Goal: Task Accomplishment & Management: Complete application form

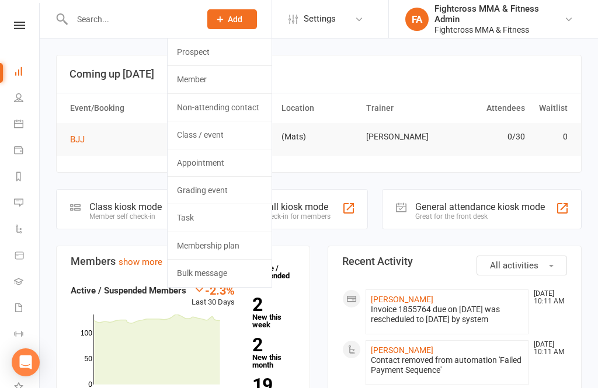
click at [211, 46] on link "Prospect" at bounding box center [220, 52] width 104 height 27
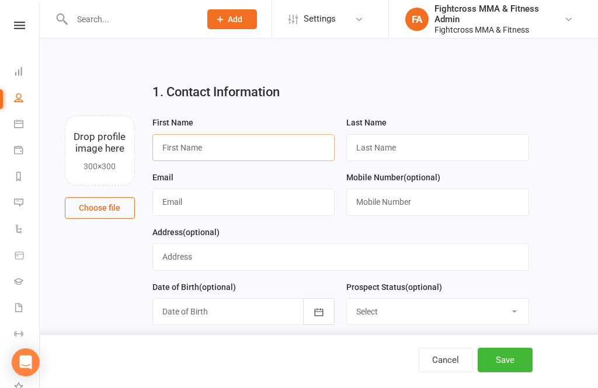
click at [218, 153] on input "text" at bounding box center [243, 147] width 183 height 27
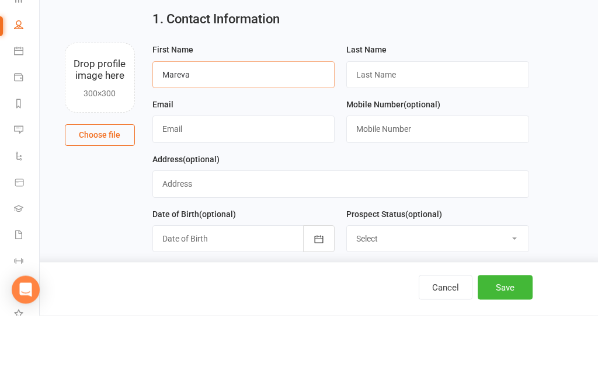
type input "Mareva"
click at [412, 134] on input "text" at bounding box center [437, 147] width 183 height 27
type input "Grimal"
click at [240, 189] on input "text" at bounding box center [243, 202] width 183 height 27
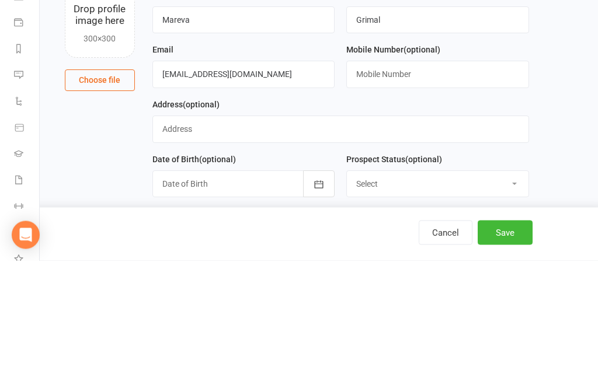
scroll to position [128, 0]
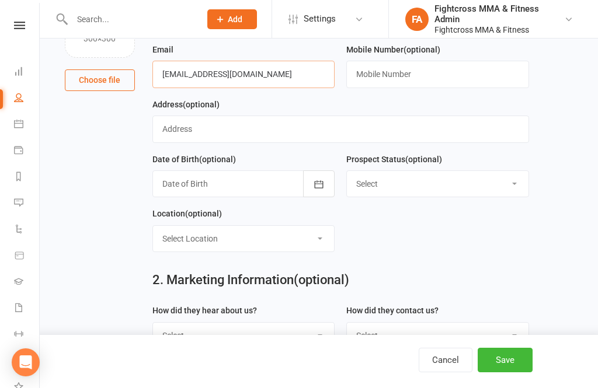
type input "[EMAIL_ADDRESS][DOMAIN_NAME]"
click at [515, 372] on button "Save" at bounding box center [504, 360] width 55 height 25
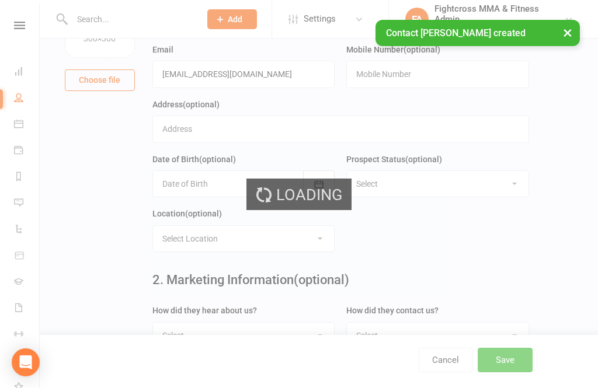
scroll to position [0, 0]
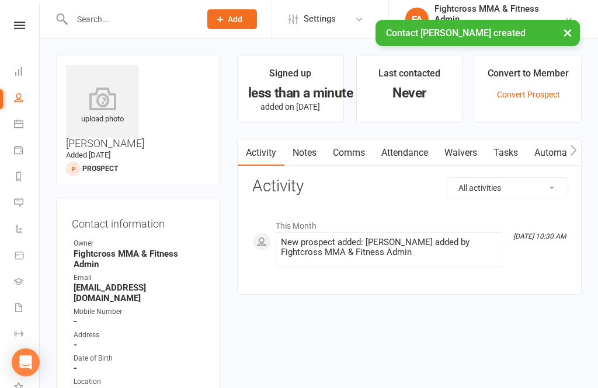
click at [474, 153] on link "Waivers" at bounding box center [460, 153] width 49 height 27
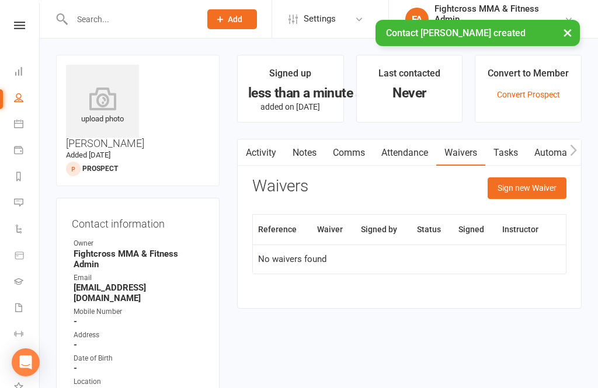
click at [531, 187] on button "Sign new Waiver" at bounding box center [526, 187] width 79 height 21
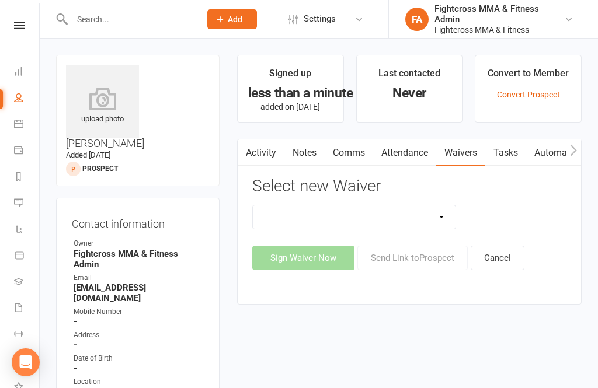
click at [447, 217] on select "10 Class Pass Membership Waiver 14 Day Trial Membership Waiver 14 Day Trial (On…" at bounding box center [354, 216] width 203 height 23
select select "13409"
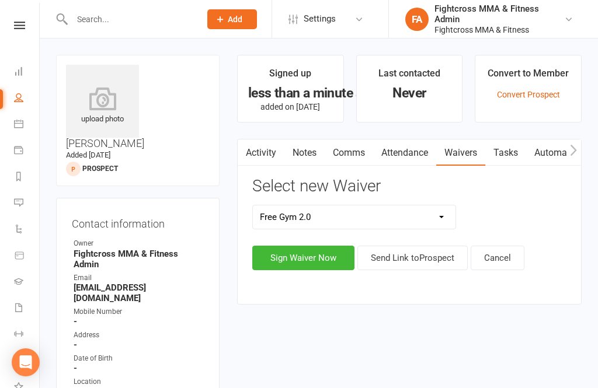
click at [321, 257] on button "Sign Waiver Now" at bounding box center [303, 258] width 102 height 25
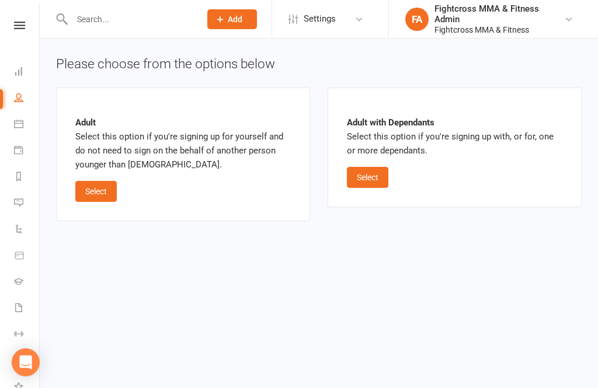
click at [89, 186] on button "Select" at bounding box center [95, 191] width 41 height 21
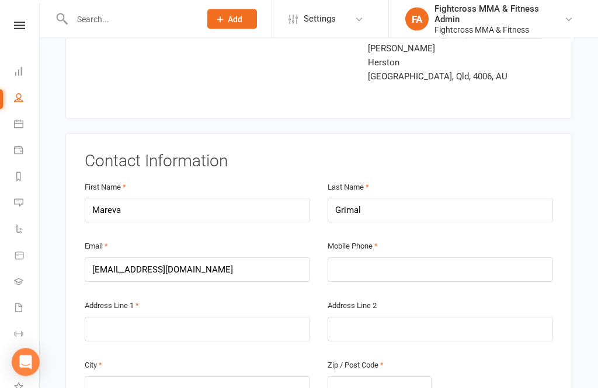
scroll to position [130, 0]
click at [373, 257] on input "text" at bounding box center [439, 269] width 225 height 25
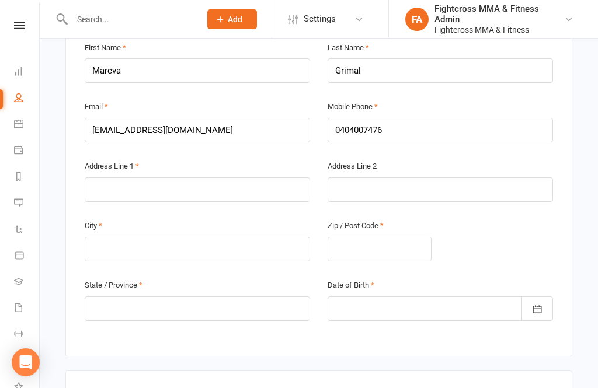
scroll to position [250, 0]
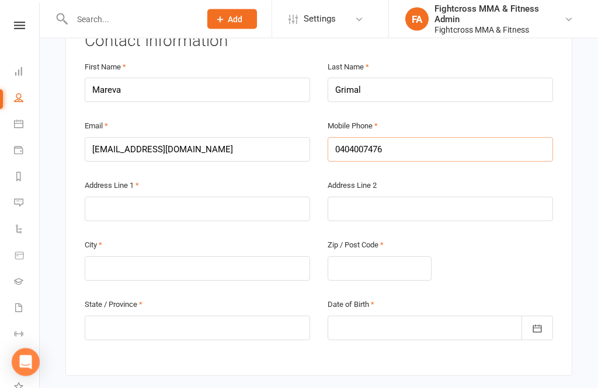
type input "0404007476"
click at [179, 197] on input "text" at bounding box center [197, 209] width 225 height 25
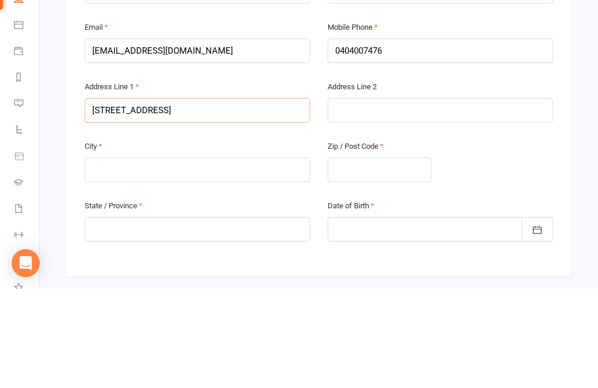
type input "[STREET_ADDRESS]"
click at [184, 257] on input "text" at bounding box center [197, 269] width 225 height 25
type input "[GEOGRAPHIC_DATA]"
click at [377, 257] on input "text" at bounding box center [379, 269] width 104 height 25
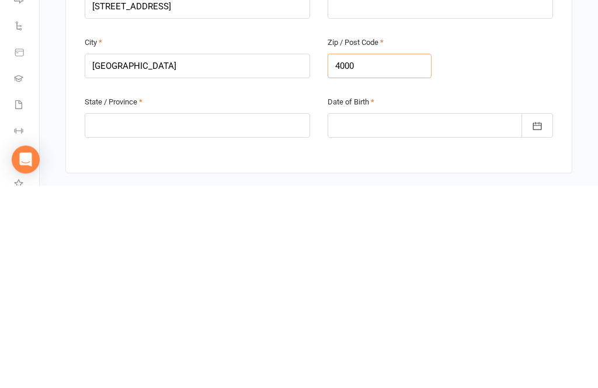
type input "4000"
click at [232, 316] on input "text" at bounding box center [197, 328] width 225 height 25
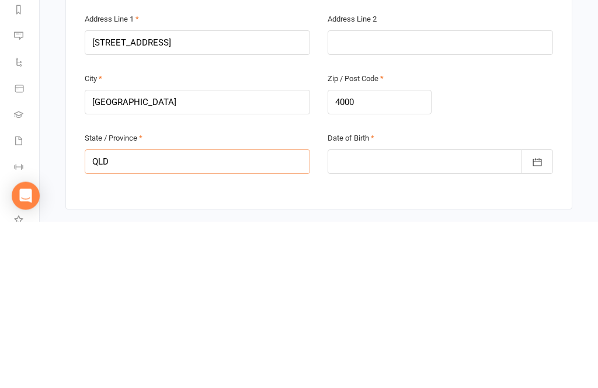
type input "QLD"
click at [389, 316] on div at bounding box center [439, 328] width 225 height 25
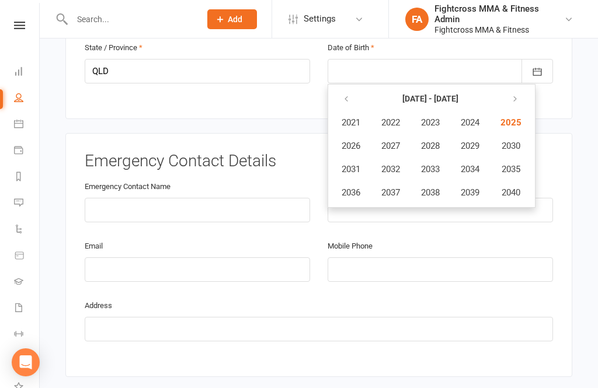
click at [340, 89] on button "button" at bounding box center [346, 99] width 25 height 21
click at [393, 117] on span "2002" at bounding box center [390, 122] width 19 height 11
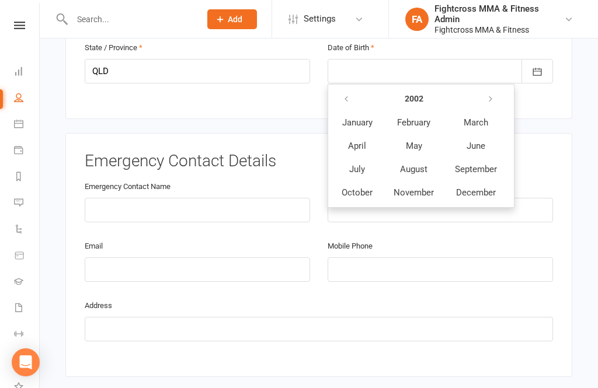
click at [365, 158] on button "July" at bounding box center [357, 169] width 51 height 22
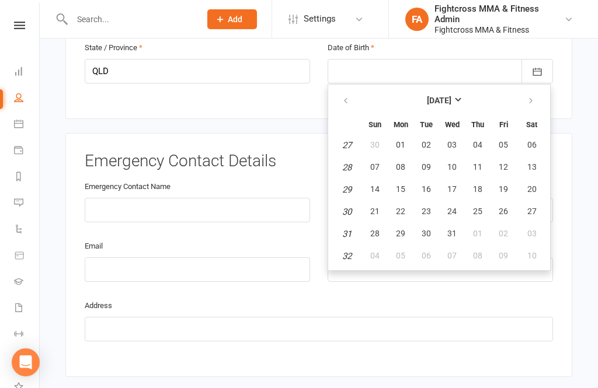
click at [452, 207] on span "24" at bounding box center [451, 211] width 9 height 9
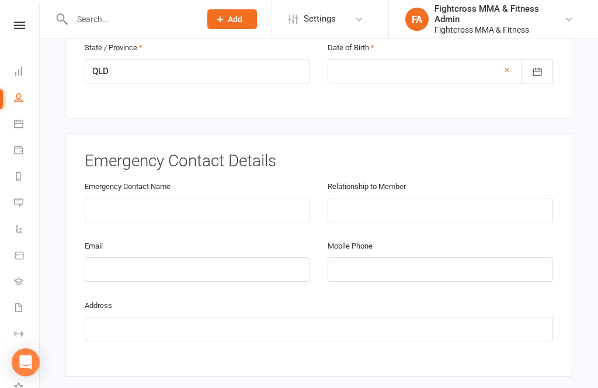
type input "[DATE]"
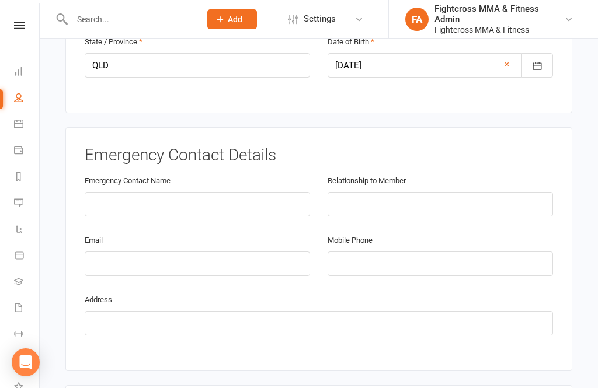
scroll to position [503, 0]
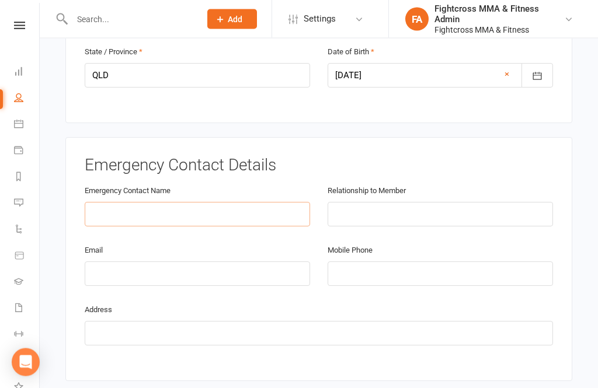
click at [162, 203] on input "text" at bounding box center [197, 215] width 225 height 25
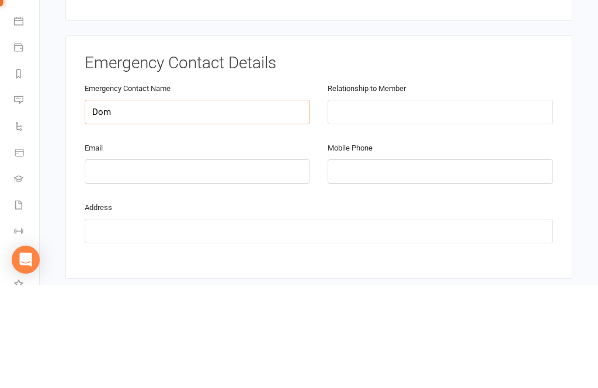
type input "Dom"
click at [394, 203] on input "text" at bounding box center [439, 215] width 225 height 25
type input "Friend"
click at [367, 262] on input "tel" at bounding box center [439, 274] width 225 height 25
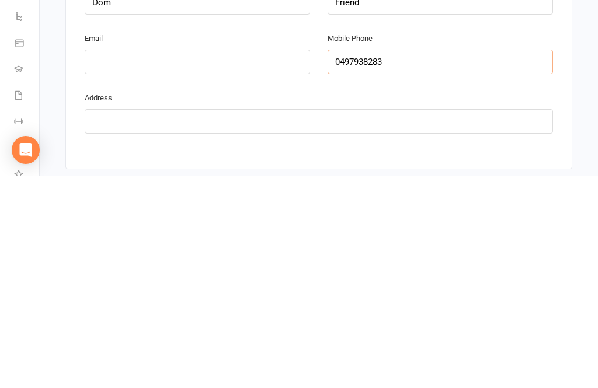
type input "0497938283"
click at [456, 322] on input "text" at bounding box center [319, 334] width 468 height 25
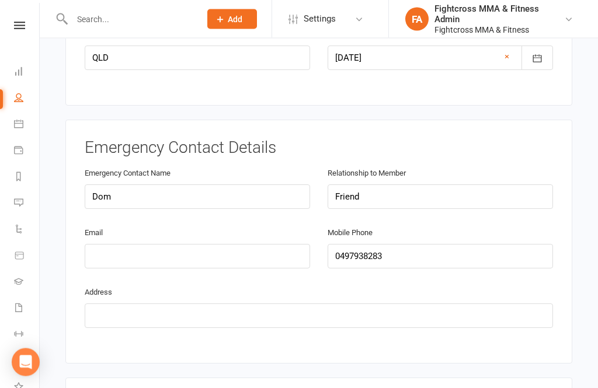
scroll to position [521, 0]
click at [208, 244] on input "email" at bounding box center [197, 256] width 225 height 25
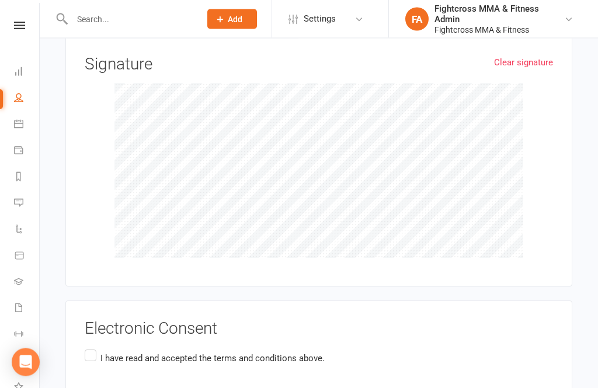
scroll to position [1264, 0]
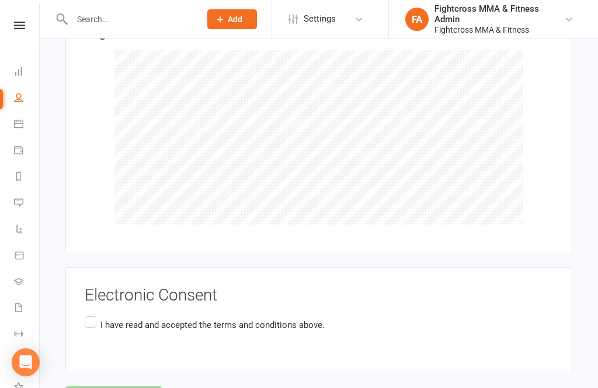
click at [131, 318] on p "I have read and accepted the terms and conditions above." at bounding box center [212, 325] width 224 height 14
click at [92, 314] on input "I have read and accepted the terms and conditions above." at bounding box center [89, 314] width 8 height 0
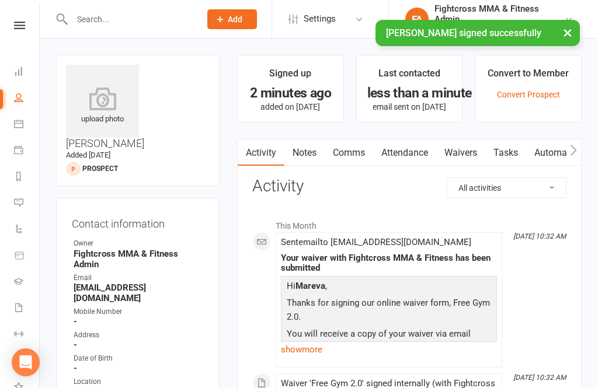
click at [18, 19] on nav "Clubworx Dashboard People Calendar Payments Reports Messages Automations Produc…" at bounding box center [20, 197] width 40 height 388
click at [27, 20] on div "× [PERSON_NAME] signed successfully" at bounding box center [291, 20] width 583 height 0
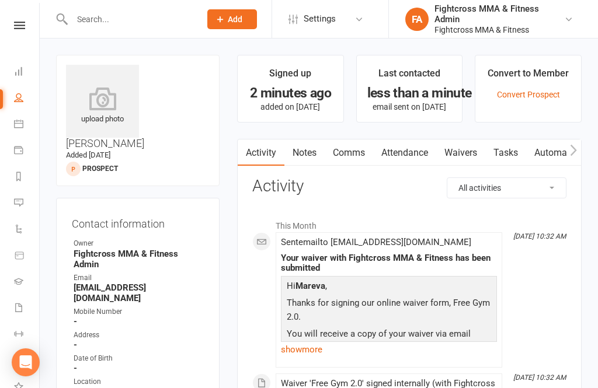
click at [25, 27] on link at bounding box center [19, 26] width 41 height 8
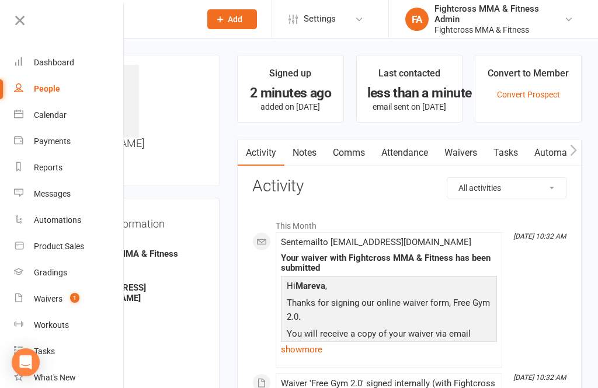
click at [58, 62] on div "Dashboard" at bounding box center [54, 62] width 40 height 9
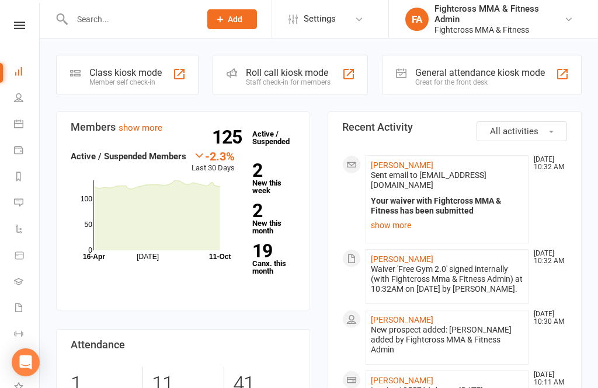
click at [463, 71] on div "General attendance kiosk mode" at bounding box center [480, 72] width 130 height 11
